Goal: Use online tool/utility

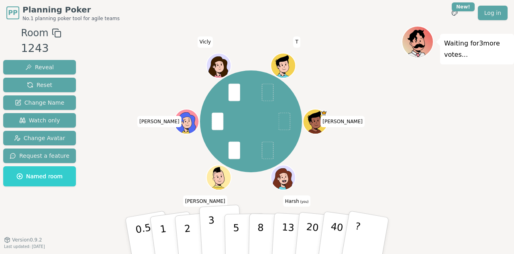
click at [209, 225] on p "3" at bounding box center [212, 236] width 9 height 44
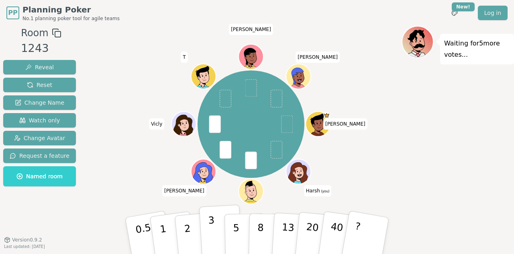
click at [215, 215] on button "3" at bounding box center [221, 235] width 44 height 63
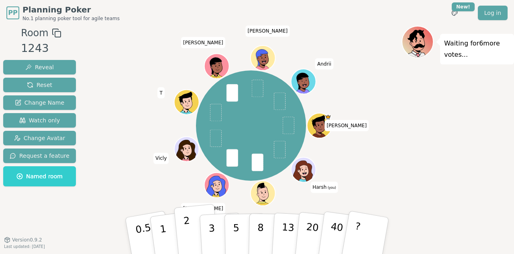
click at [189, 226] on button "2" at bounding box center [197, 236] width 46 height 64
click at [190, 226] on button "2" at bounding box center [197, 236] width 46 height 64
click at [451, 235] on div "Waiting for 9 more votes..." at bounding box center [458, 136] width 112 height 221
click at [169, 227] on button "1" at bounding box center [173, 235] width 48 height 65
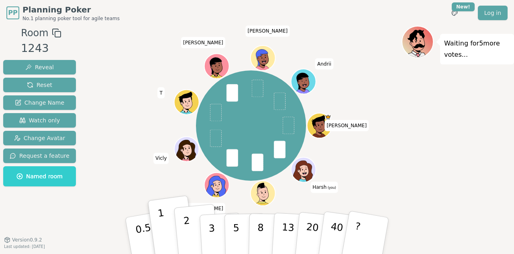
click at [190, 232] on button "2" at bounding box center [197, 236] width 46 height 64
click at [190, 228] on button "2" at bounding box center [197, 236] width 46 height 64
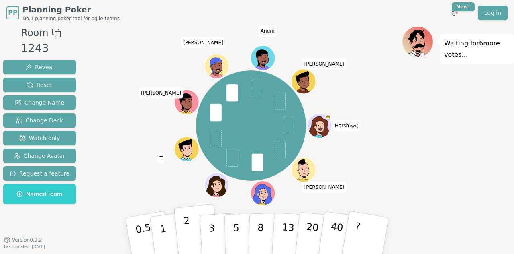
click at [192, 229] on button "2" at bounding box center [197, 236] width 46 height 64
